Goal: Information Seeking & Learning: Learn about a topic

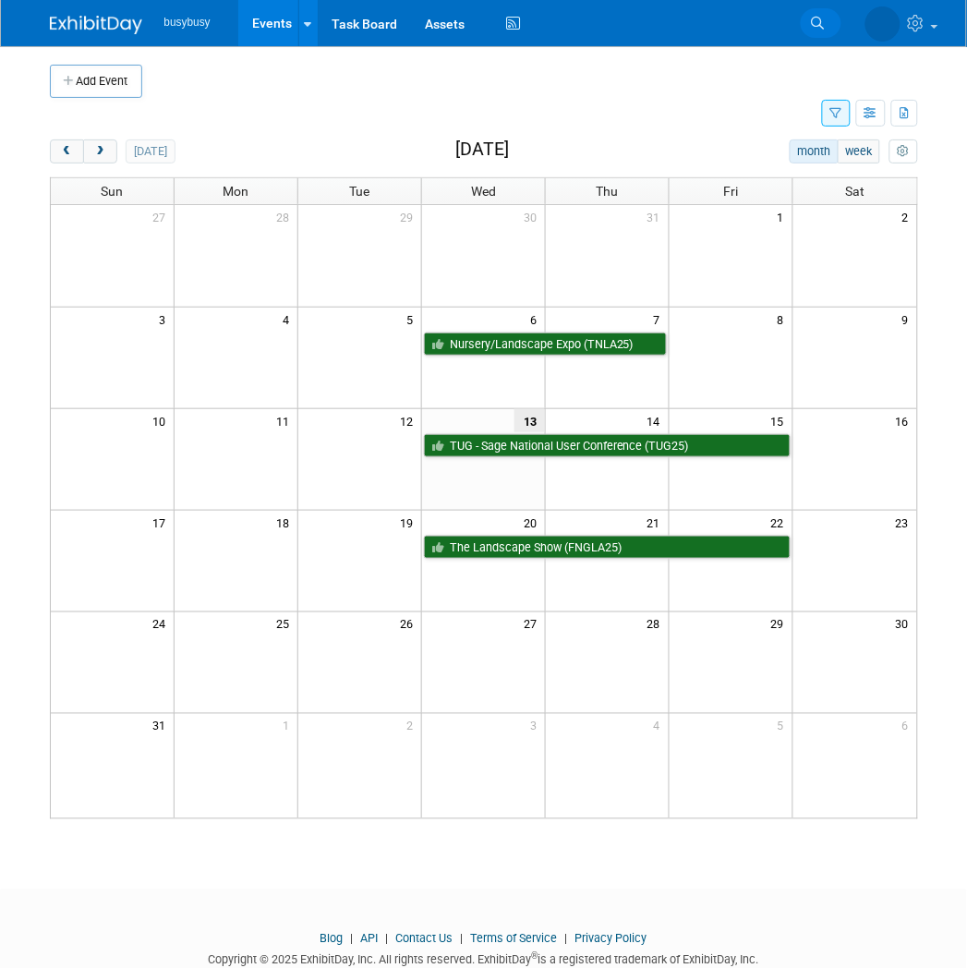
click at [762, 30] on link "Search" at bounding box center [741, 23] width 41 height 30
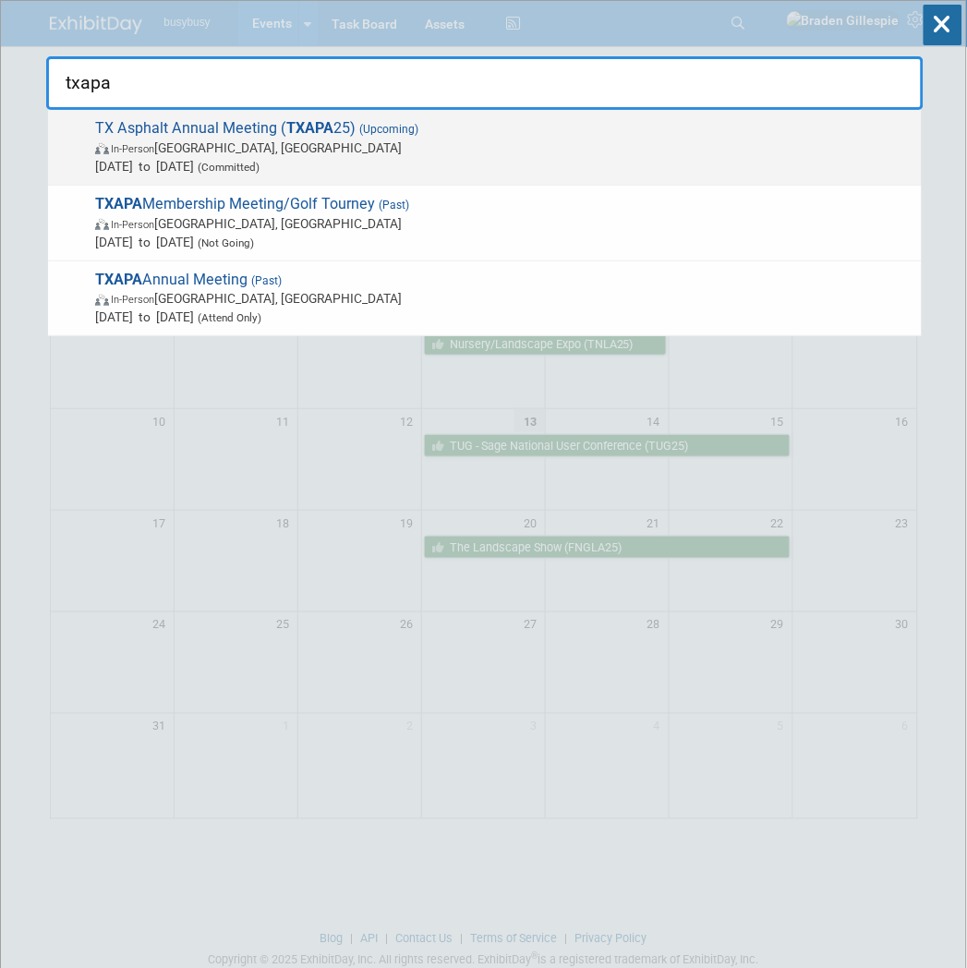
type input "txapa"
click at [639, 176] on div "TX Asphalt Annual Meeting ( TXAPA 25) (Upcoming) In-Person [GEOGRAPHIC_DATA], […" at bounding box center [485, 148] width 874 height 76
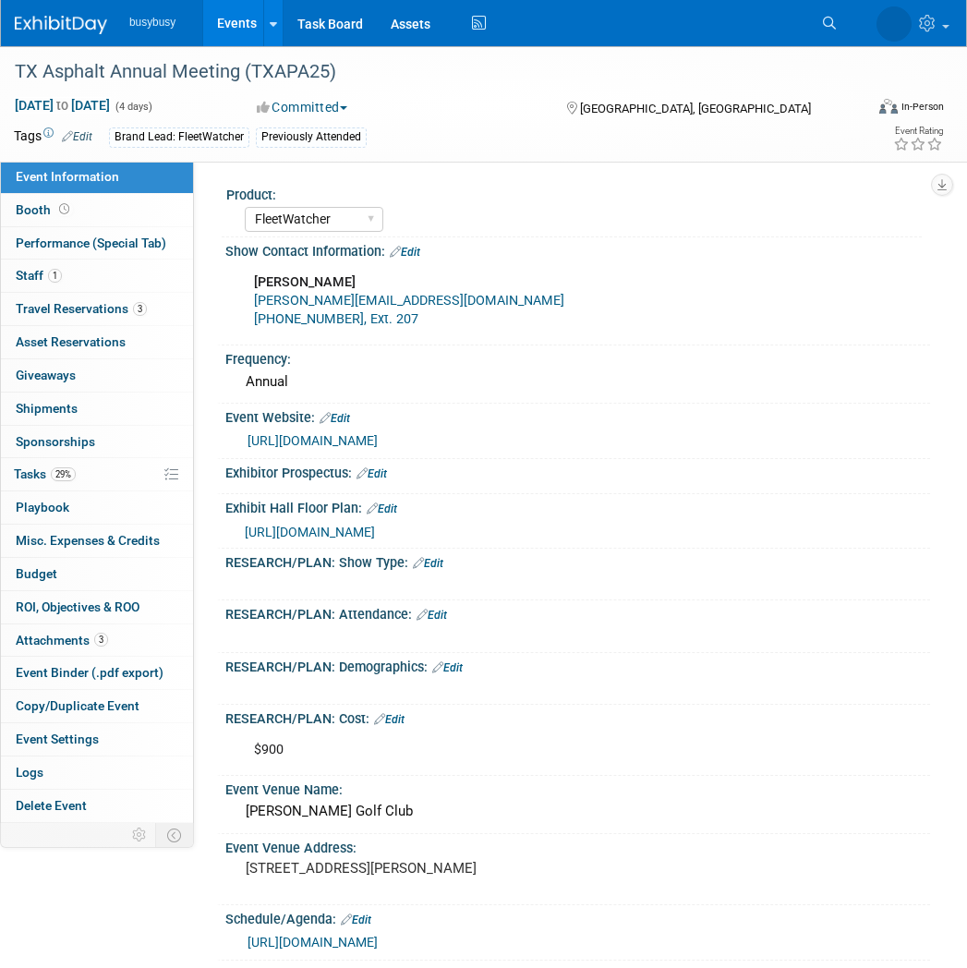
select select "FleetWatcher"
select select "Member"
click at [131, 274] on link "1 Staff 1" at bounding box center [97, 276] width 192 height 32
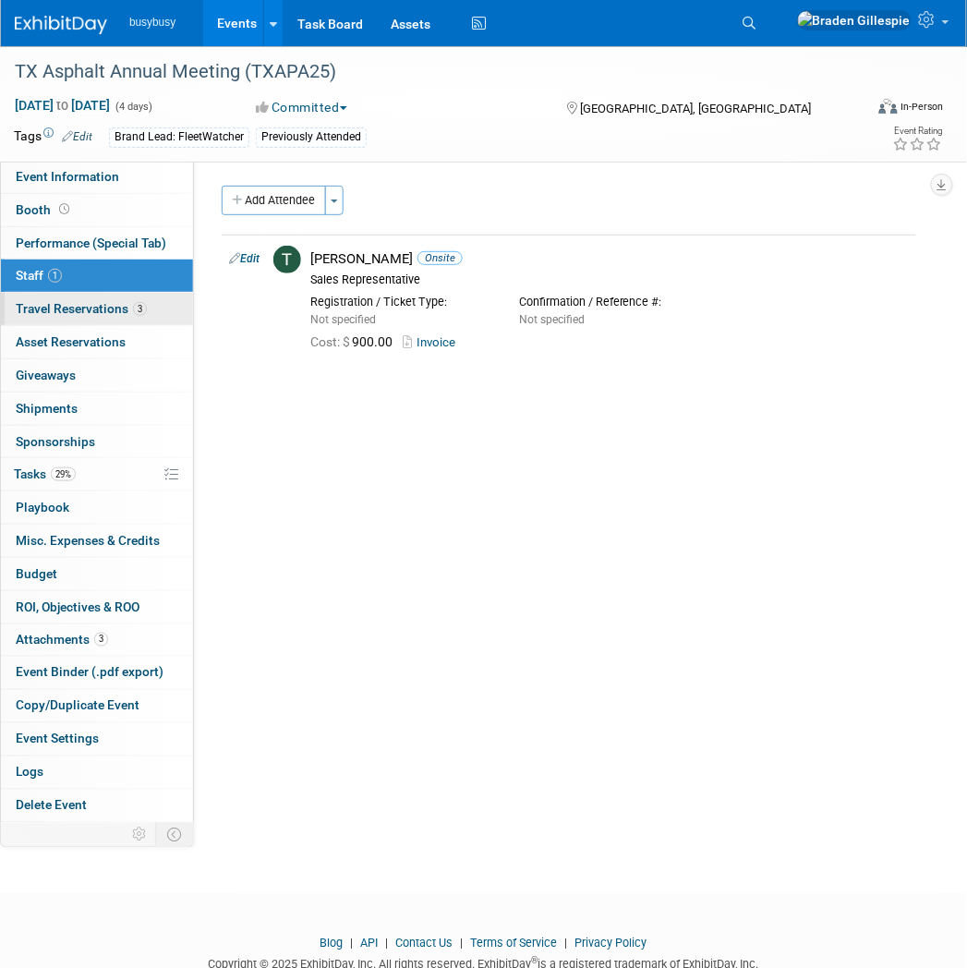
click at [142, 302] on span "3" at bounding box center [140, 309] width 14 height 14
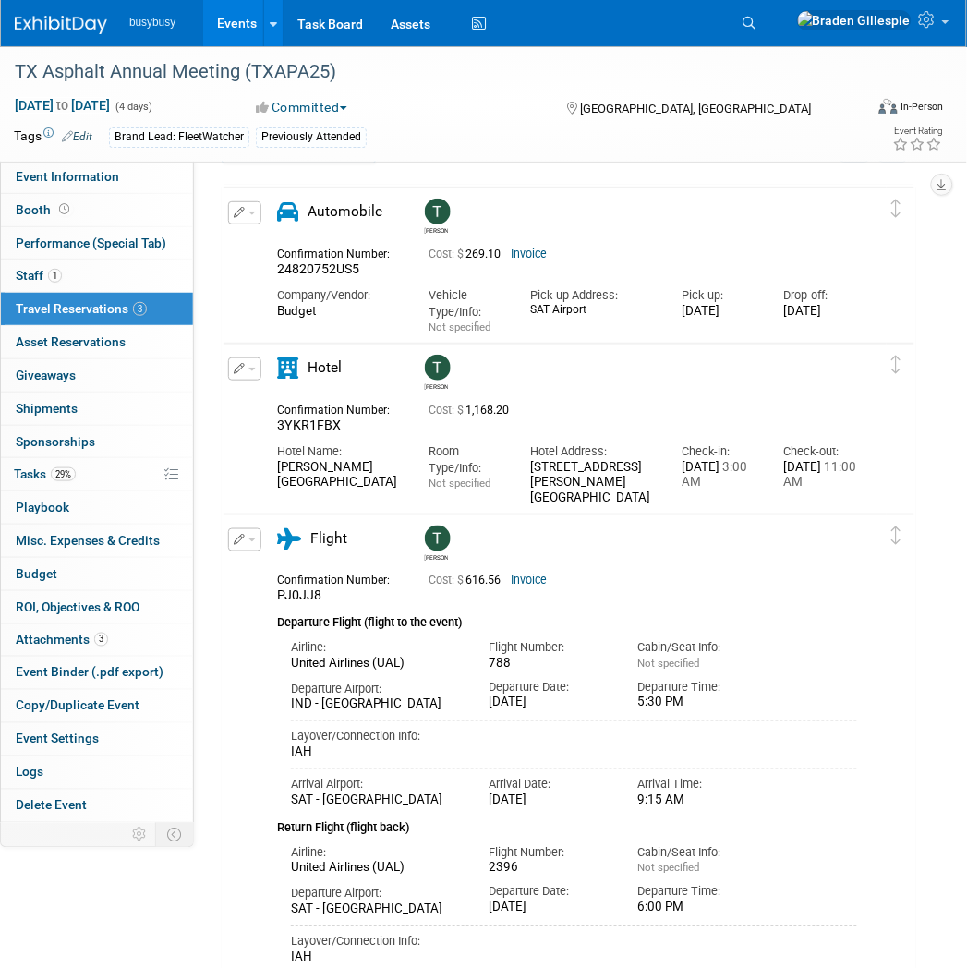
scroll to position [50, 0]
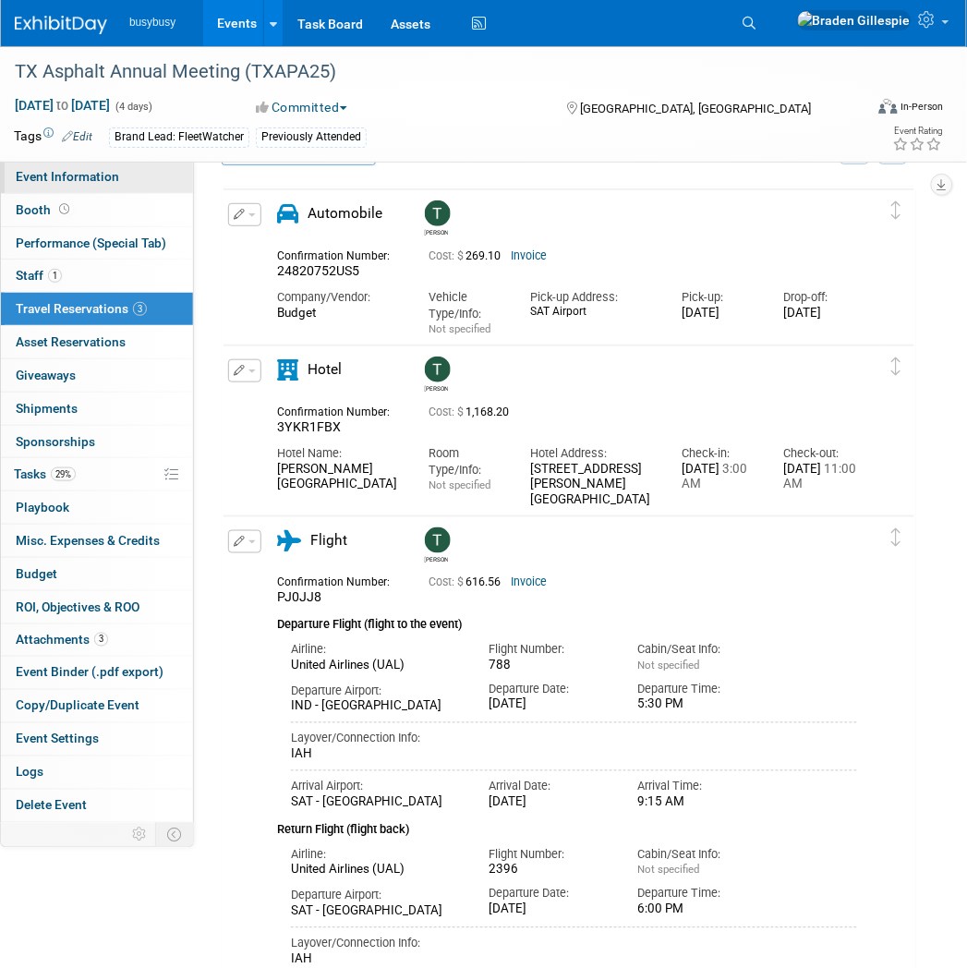
click at [92, 180] on span "Event Information" at bounding box center [67, 176] width 103 height 15
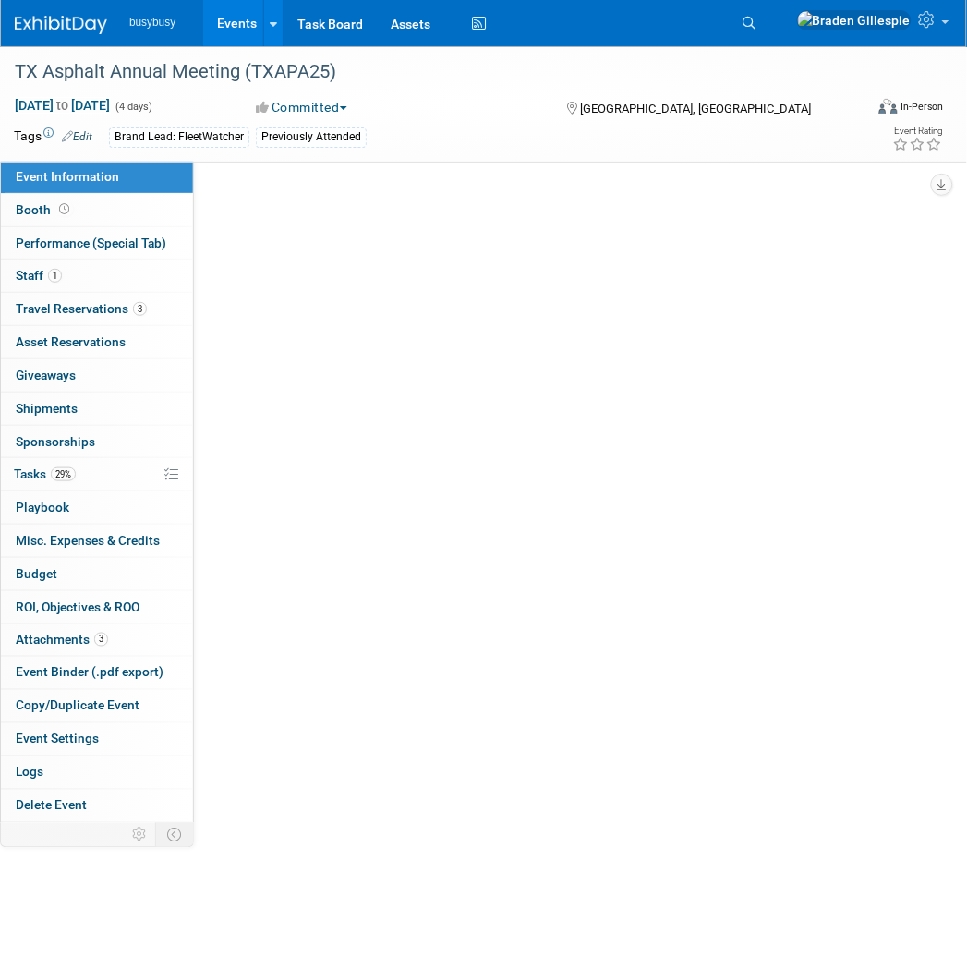
scroll to position [0, 0]
select select "FleetWatcher"
select select "Member"
